Goal: Task Accomplishment & Management: Use online tool/utility

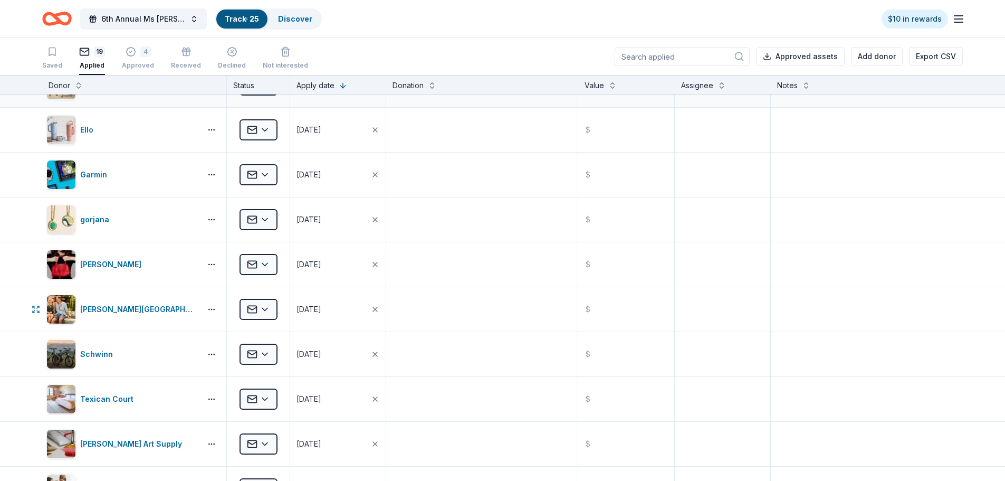
scroll to position [264, 0]
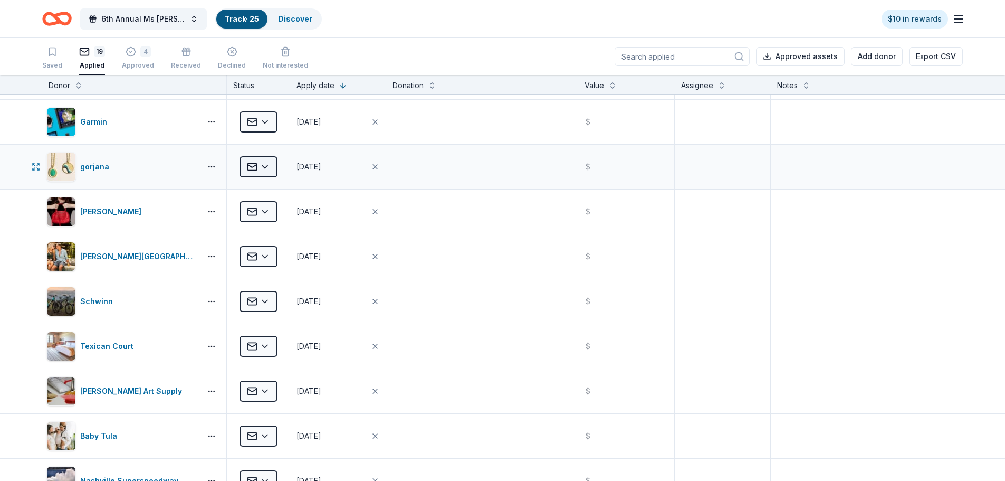
click at [262, 164] on html "6th Annual Ms Molly Auction Track · 25 Discover $10 in rewards Saved 19 Applied…" at bounding box center [502, 240] width 1005 height 481
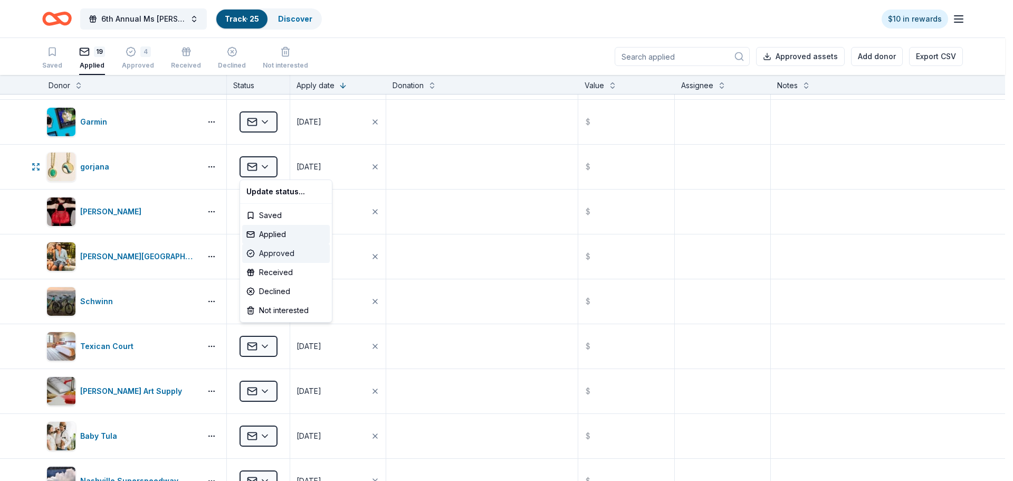
click at [272, 250] on div "Approved" at bounding box center [286, 253] width 88 height 19
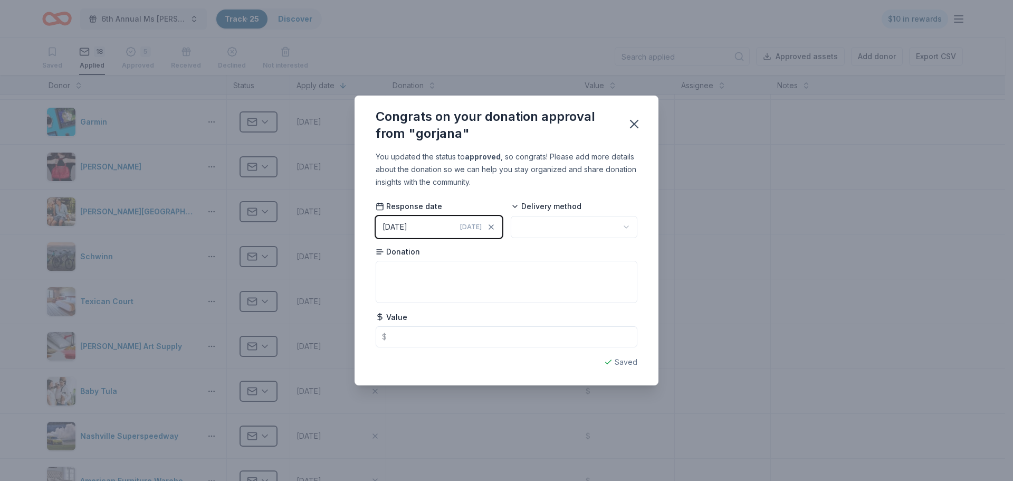
click at [548, 230] on html "6th Annual Ms Molly Auction Track · 25 Discover $10 in rewards Saved 18 Applied…" at bounding box center [506, 240] width 1013 height 481
click at [417, 279] on textarea at bounding box center [507, 282] width 262 height 42
click at [407, 335] on input "text" at bounding box center [507, 336] width 262 height 21
type input "150.00"
click at [417, 284] on textarea at bounding box center [507, 282] width 262 height 42
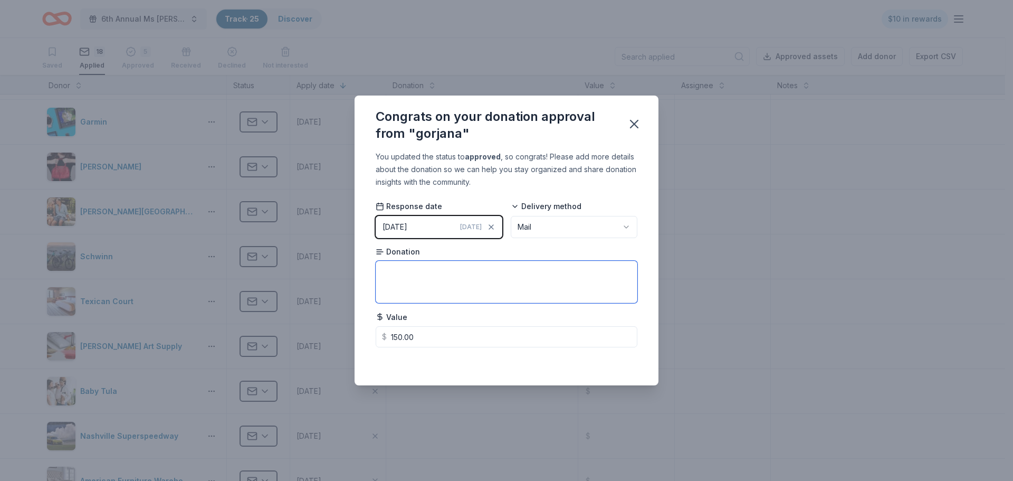
type textarea "#"
type textarea "$150 Gift Certificate."
click at [635, 123] on icon "button" at bounding box center [634, 123] width 7 height 7
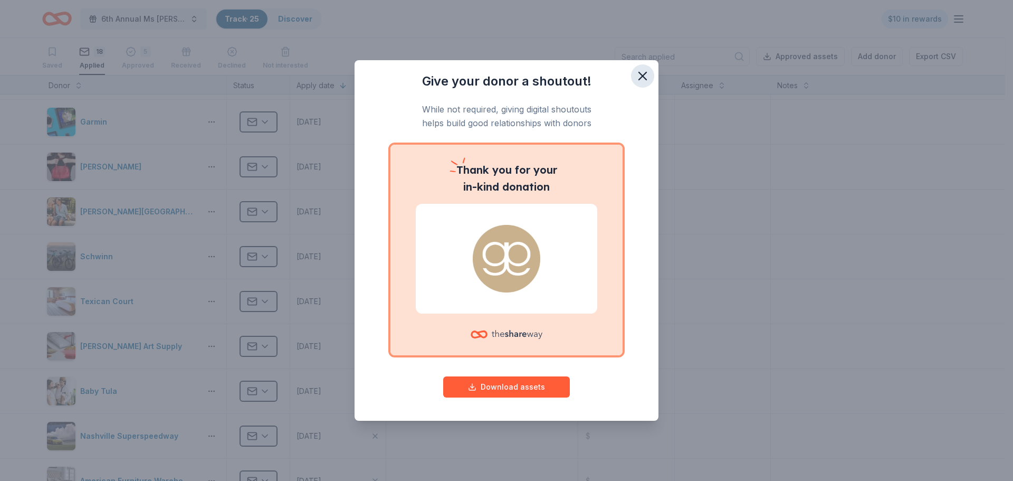
click at [642, 72] on icon "button" at bounding box center [642, 76] width 15 height 15
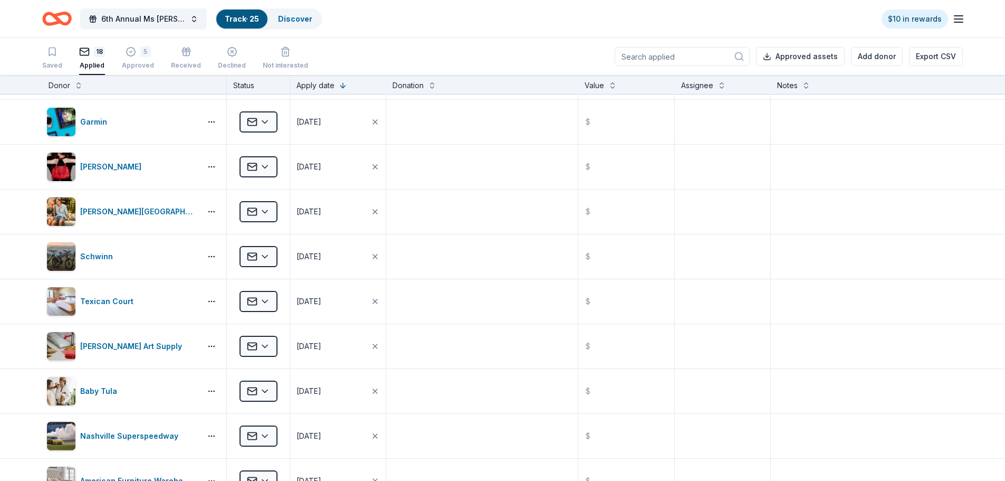
click at [956, 17] on icon "button" at bounding box center [959, 19] width 13 height 13
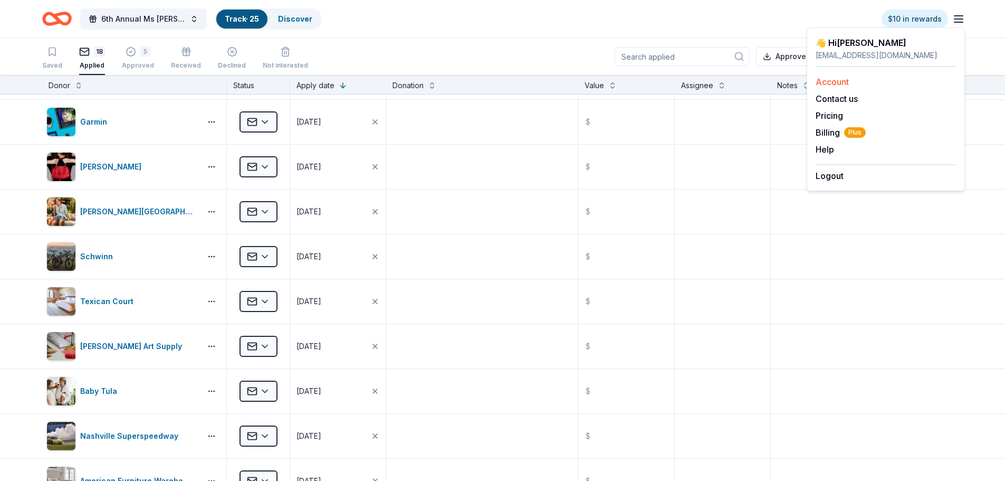
click at [827, 83] on link "Account" at bounding box center [832, 82] width 33 height 11
click at [830, 79] on link "Account" at bounding box center [832, 82] width 33 height 11
click at [572, 16] on div "6th Annual Ms Molly Auction Track · 25 Discover $10 in rewards" at bounding box center [502, 18] width 921 height 25
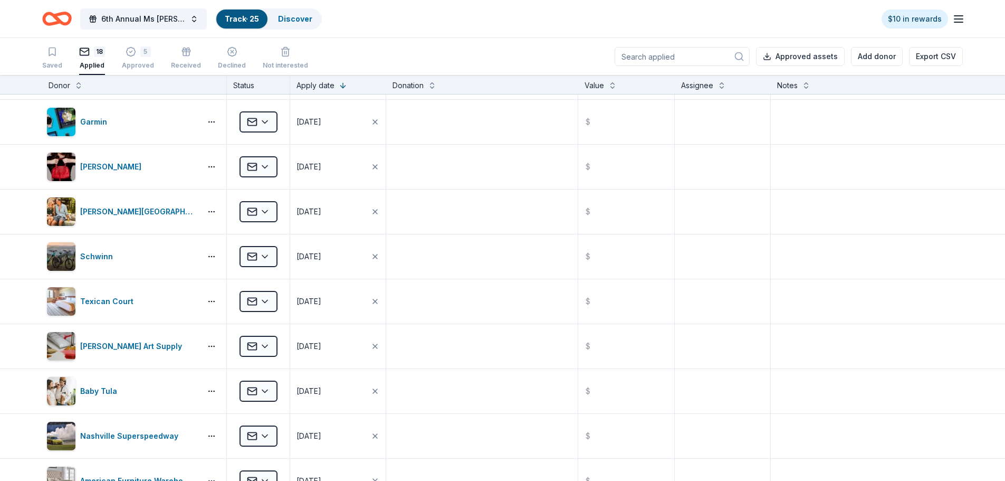
click at [959, 19] on line "button" at bounding box center [959, 19] width 8 height 0
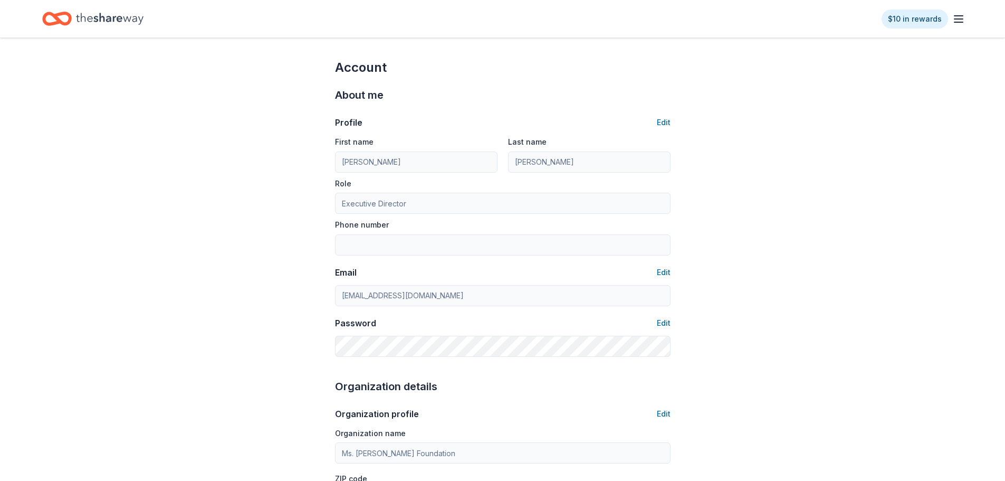
click at [959, 13] on icon "button" at bounding box center [959, 19] width 13 height 13
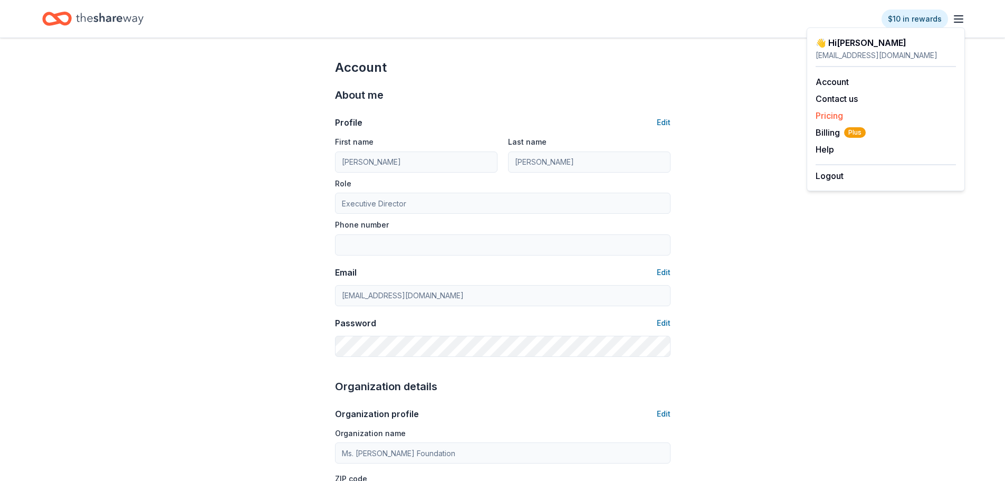
click at [829, 116] on link "Pricing" at bounding box center [829, 115] width 27 height 11
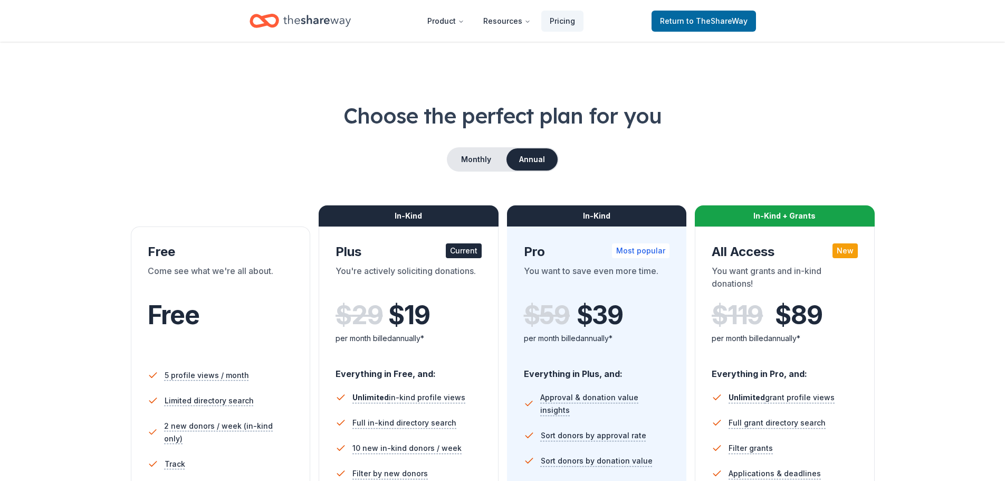
click at [327, 17] on icon "Home" at bounding box center [317, 21] width 68 height 22
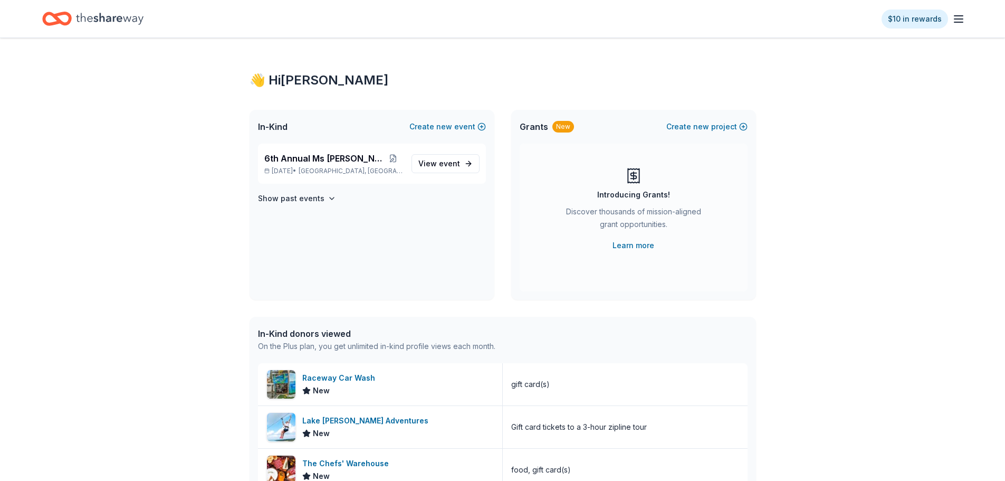
click at [960, 16] on line "button" at bounding box center [959, 16] width 8 height 0
click at [823, 149] on button "Help" at bounding box center [825, 149] width 18 height 13
click at [961, 23] on icon "button" at bounding box center [959, 19] width 13 height 13
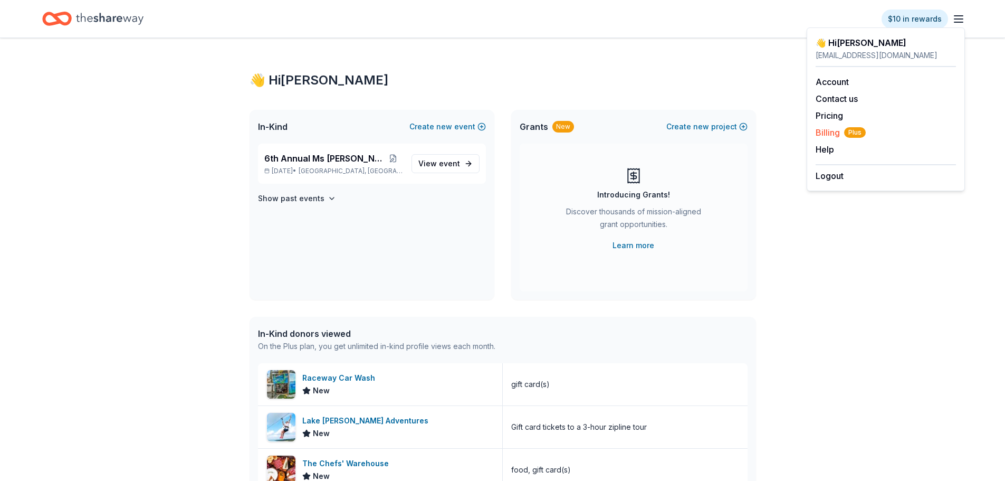
click at [827, 131] on span "Billing Plus" at bounding box center [841, 132] width 50 height 13
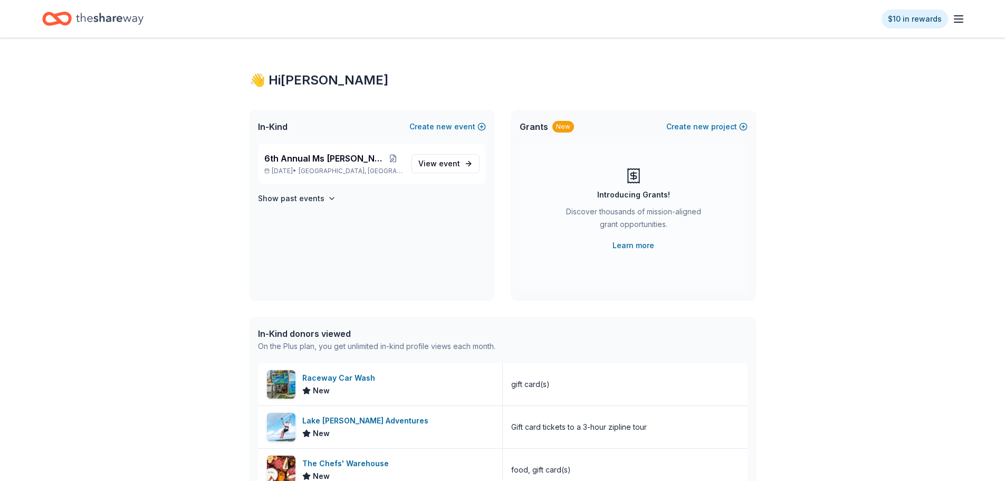
click at [955, 21] on icon "button" at bounding box center [959, 19] width 13 height 13
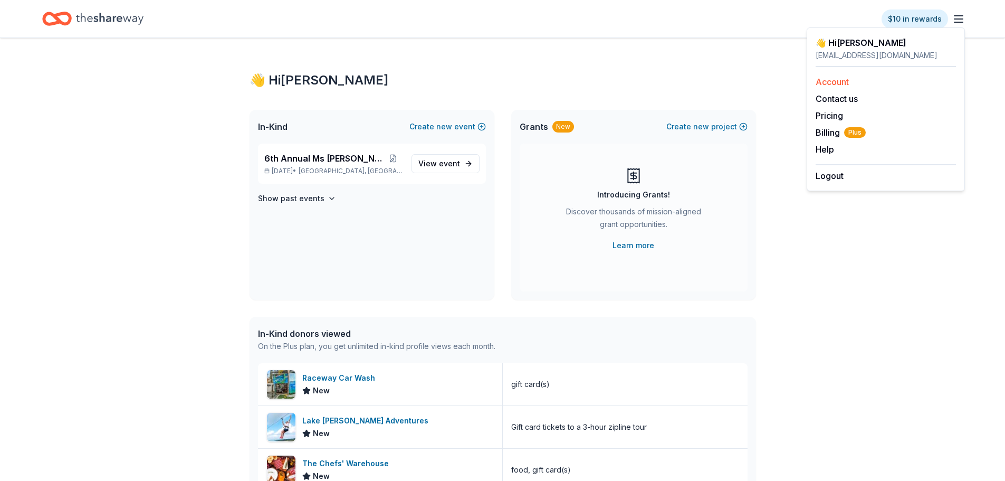
click at [841, 83] on link "Account" at bounding box center [832, 82] width 33 height 11
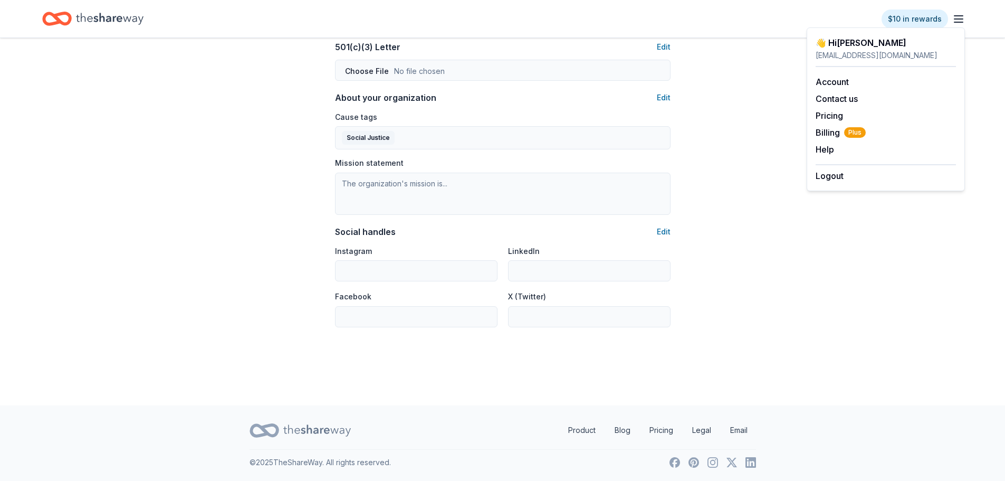
scroll to position [576, 0]
click at [825, 150] on button "Help" at bounding box center [825, 149] width 18 height 13
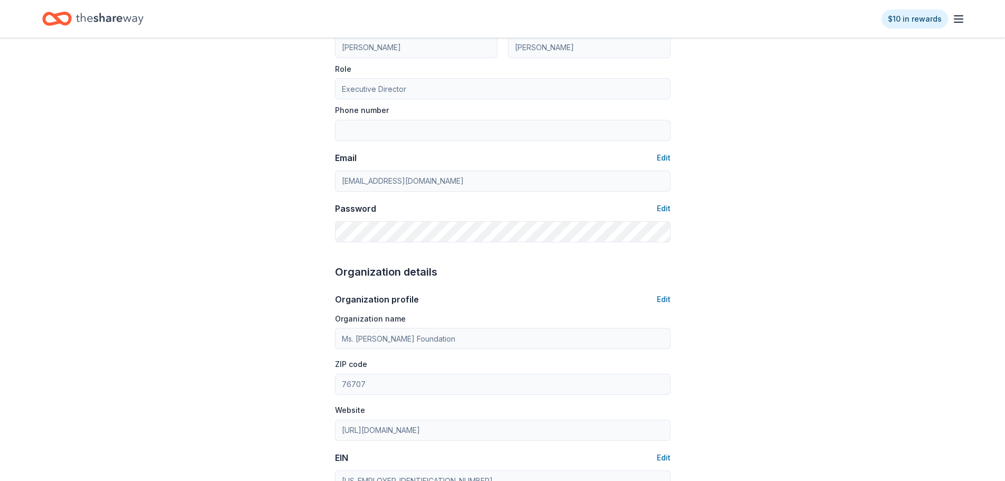
scroll to position [101, 0]
